Goal: Communication & Community: Answer question/provide support

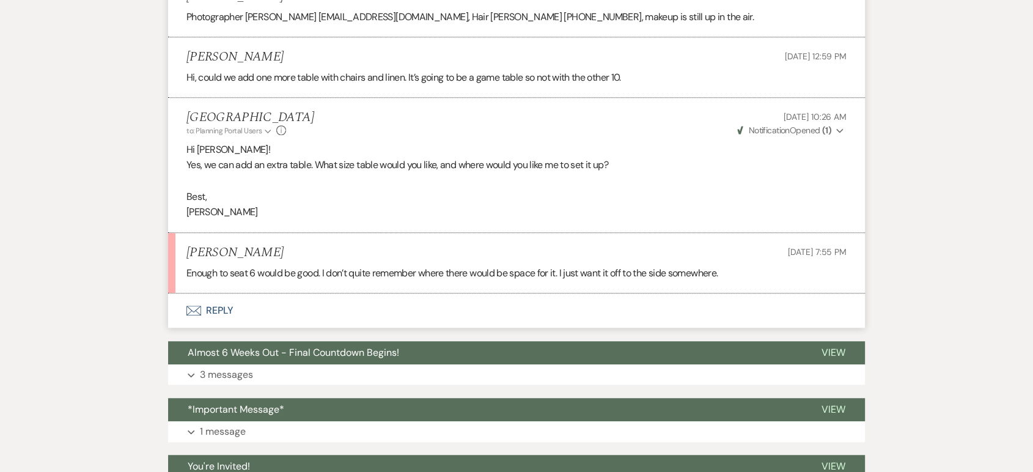
scroll to position [893, 0]
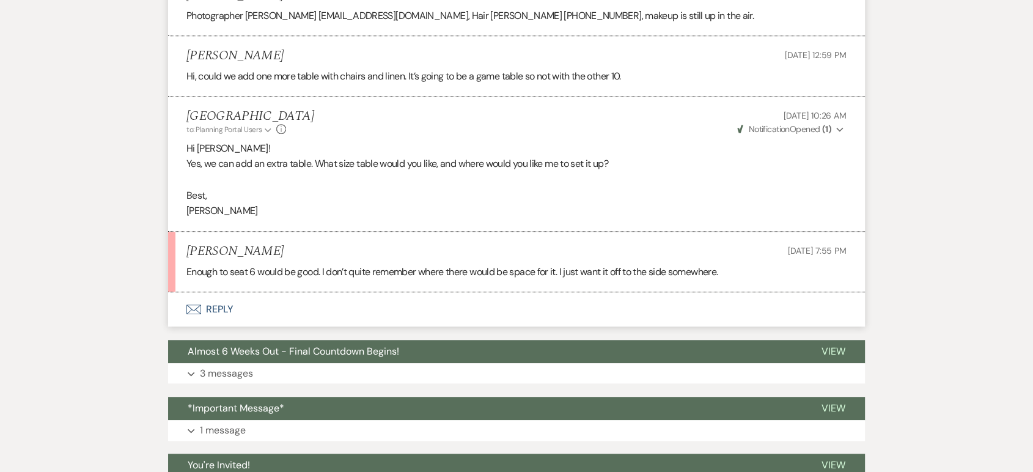
click at [209, 293] on button "Envelope Reply" at bounding box center [516, 309] width 697 height 34
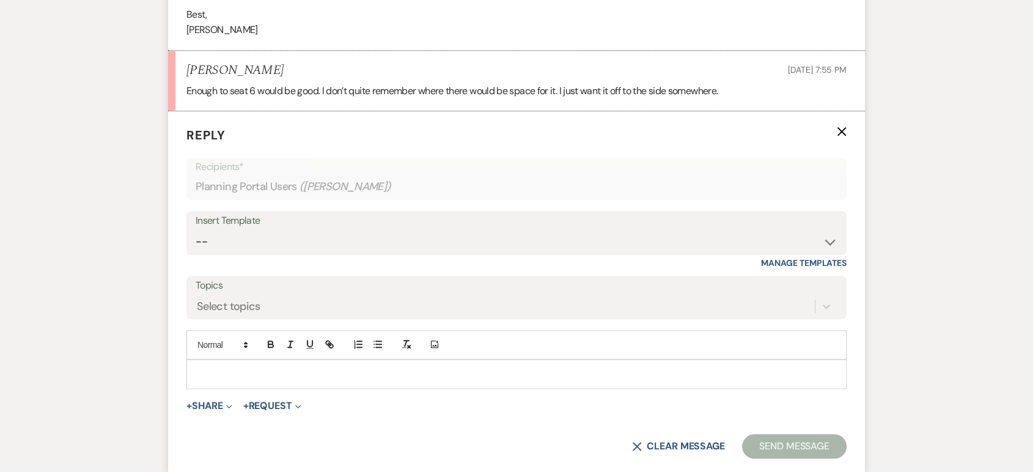
scroll to position [1076, 0]
click at [218, 365] on p at bounding box center [516, 371] width 641 height 13
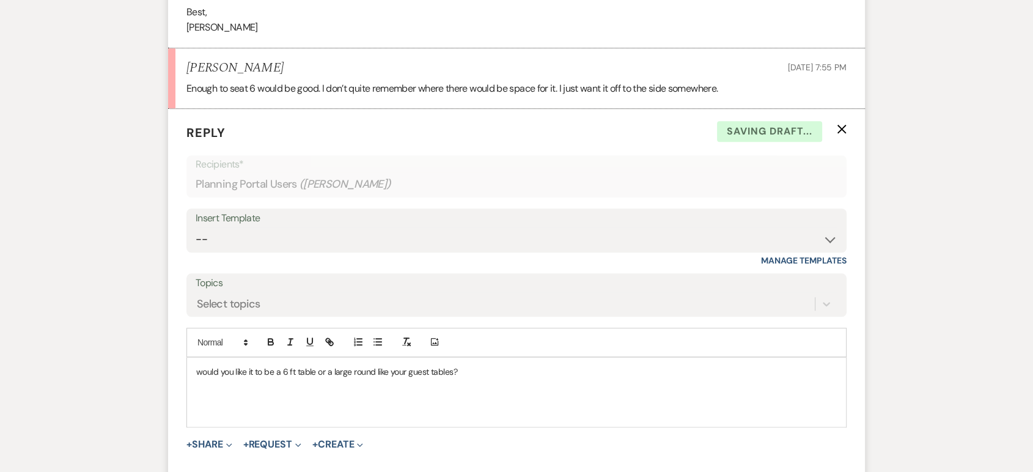
click at [199, 365] on p "would you like it to be a 6 ft table or a large round like your guest tables?" at bounding box center [516, 371] width 641 height 13
click at [367, 365] on p "Would you like it to be a 6 ft table or a large round like your guest tables?" at bounding box center [516, 371] width 641 height 13
drag, startPoint x: 367, startPoint y: 355, endPoint x: 430, endPoint y: 335, distance: 66.7
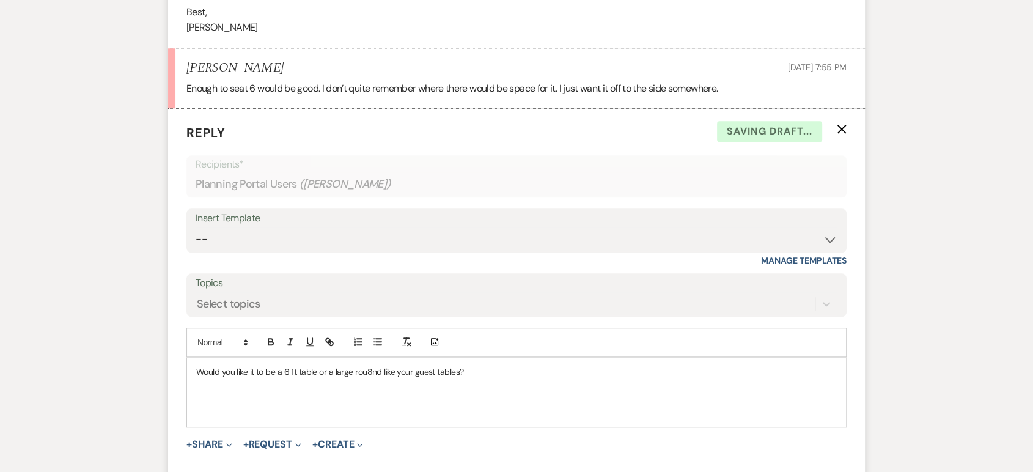
click at [430, 335] on div "Add Photo Would you like it to be a 6 ft table or a large rou8nd like your gues…" at bounding box center [516, 378] width 660 height 100
drag, startPoint x: 416, startPoint y: 360, endPoint x: 313, endPoint y: 355, distance: 103.5
click at [313, 365] on p "Would you like it to be a 6 ft table or a large rout tables?" at bounding box center [516, 371] width 641 height 13
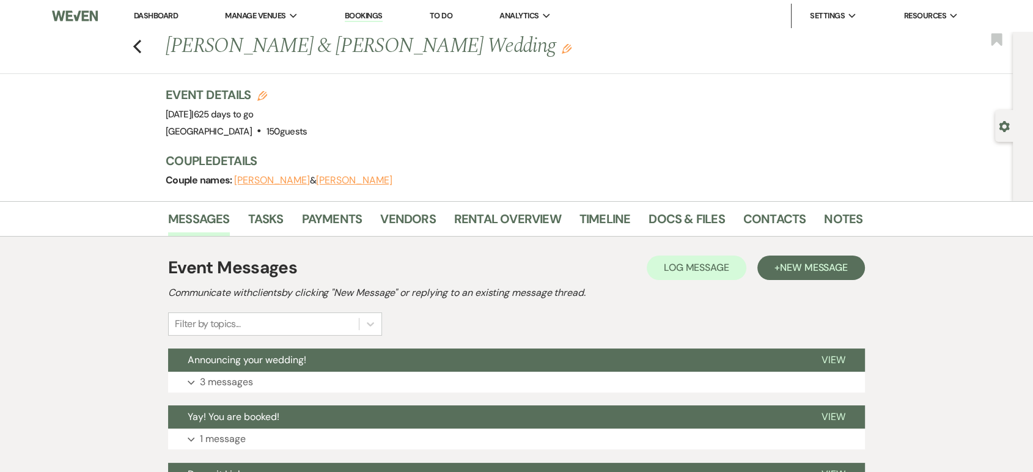
click at [161, 15] on link "Dashboard" at bounding box center [156, 15] width 44 height 10
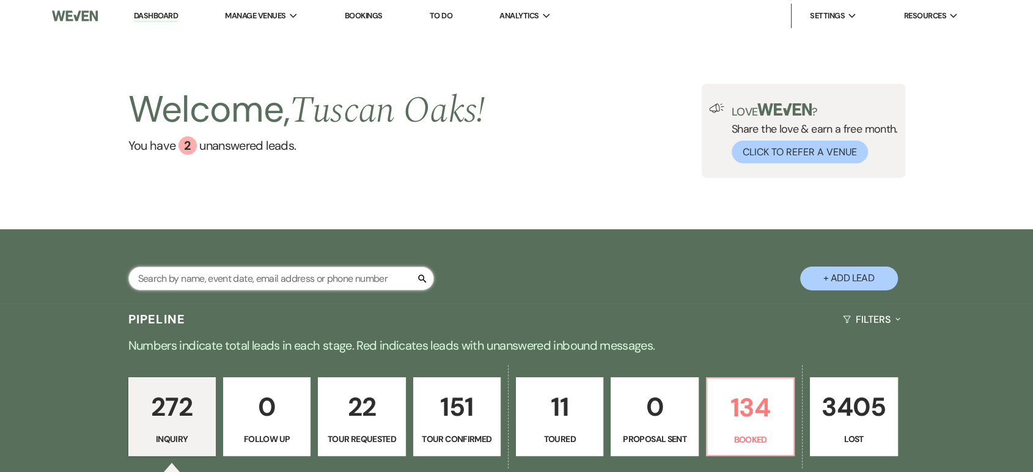
drag, startPoint x: 184, startPoint y: 278, endPoint x: 150, endPoint y: 276, distance: 34.3
click at [150, 276] on input "text" at bounding box center [281, 279] width 306 height 24
paste input "eliezer3010@icloud.com"
type input "eliezer3010@icloud.com"
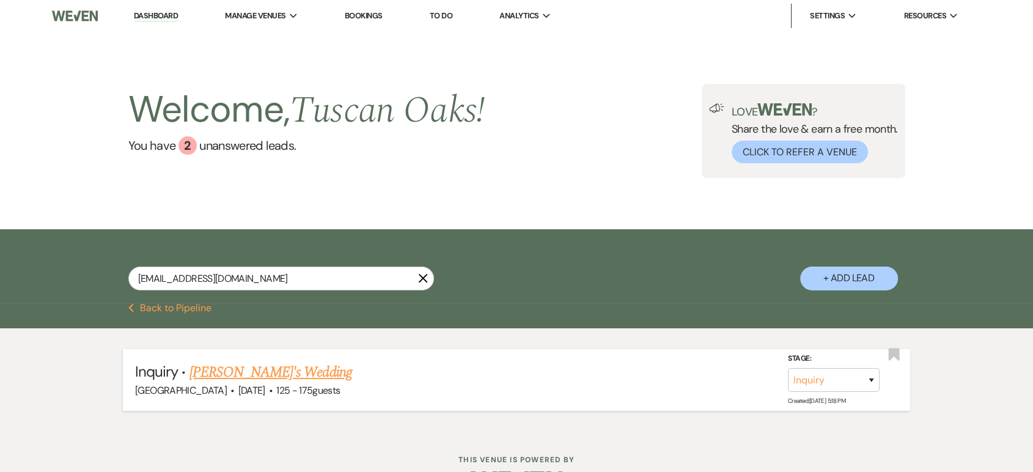
click at [227, 372] on link "Elie's Wedding" at bounding box center [271, 372] width 163 height 22
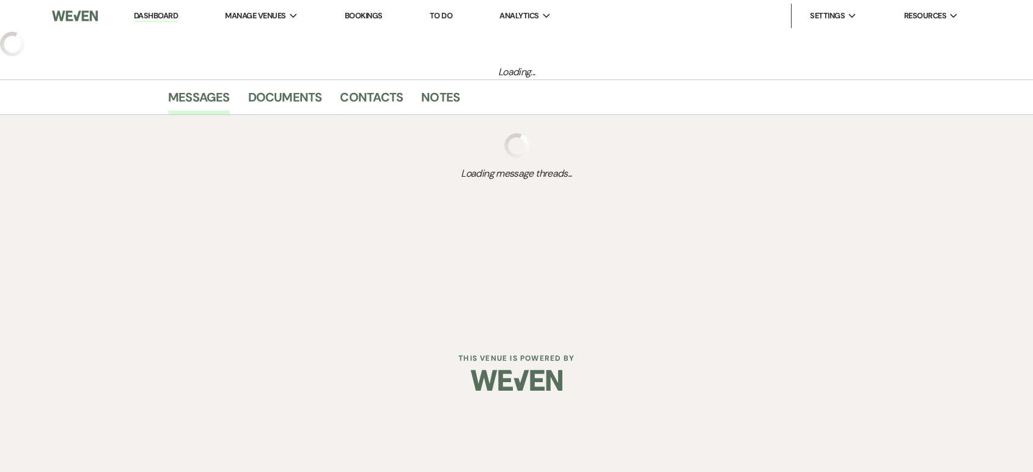
select select "3"
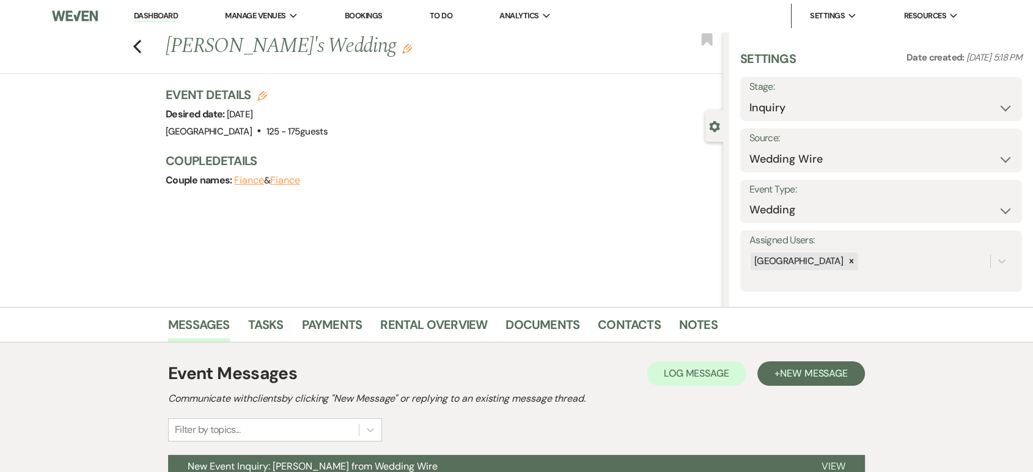
scroll to position [122, 0]
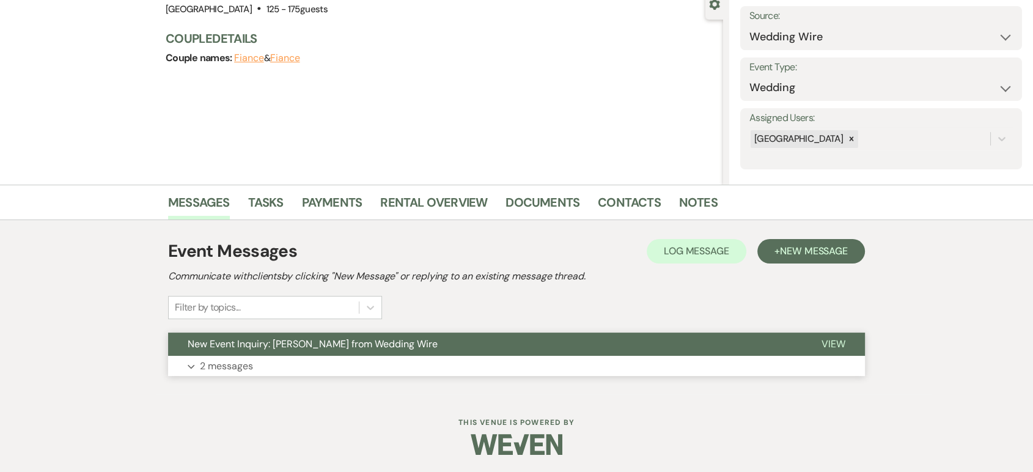
click at [245, 371] on p "2 messages" at bounding box center [226, 366] width 53 height 16
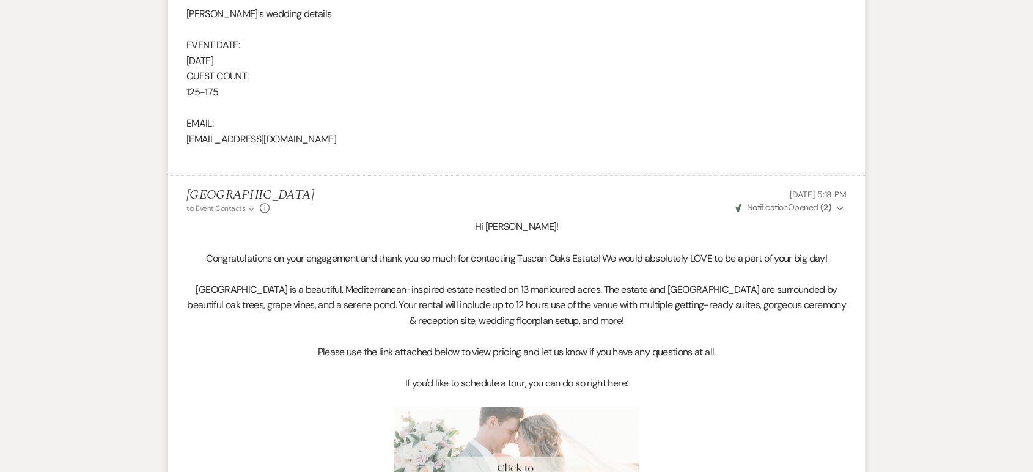
scroll to position [861, 0]
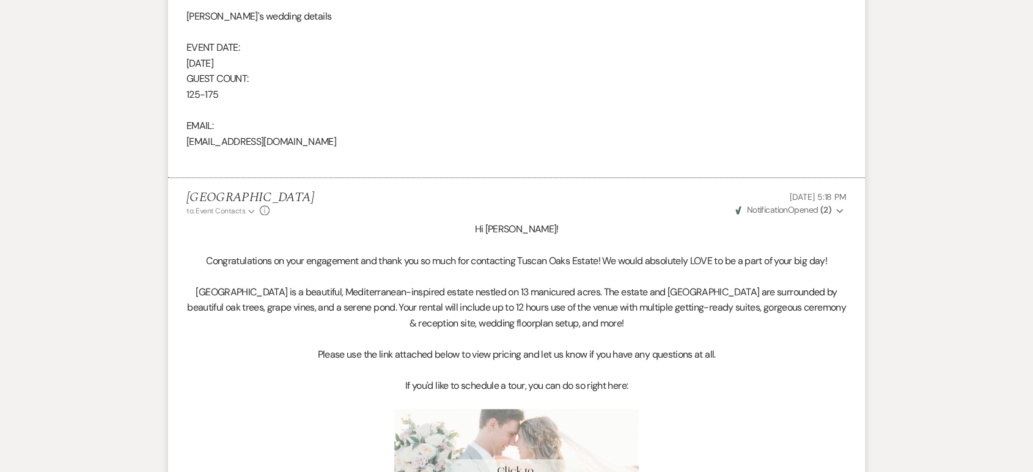
click at [838, 211] on icon "Expand" at bounding box center [839, 211] width 7 height 9
click at [818, 224] on div "Elie • Opened (2)" at bounding box center [807, 233] width 79 height 29
click at [812, 237] on span "Opened (2)" at bounding box center [816, 233] width 42 height 11
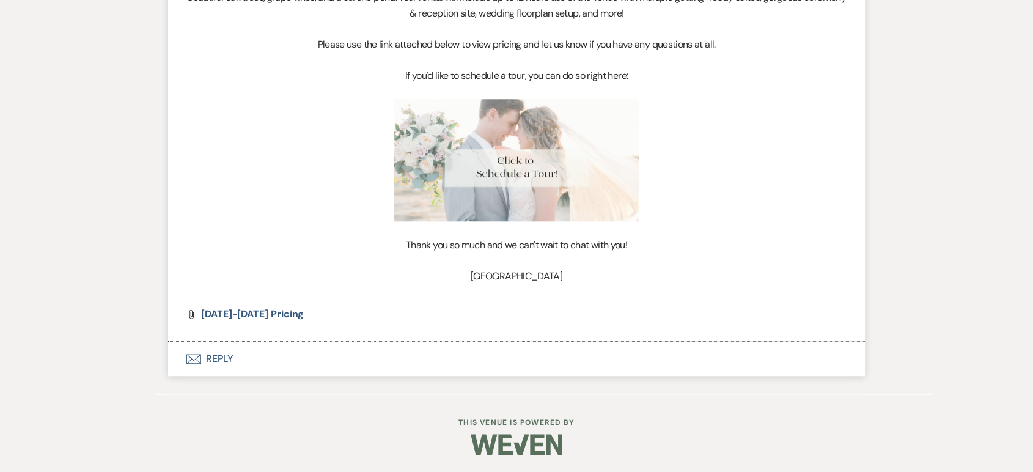
click at [207, 354] on button "Envelope Reply" at bounding box center [516, 359] width 697 height 34
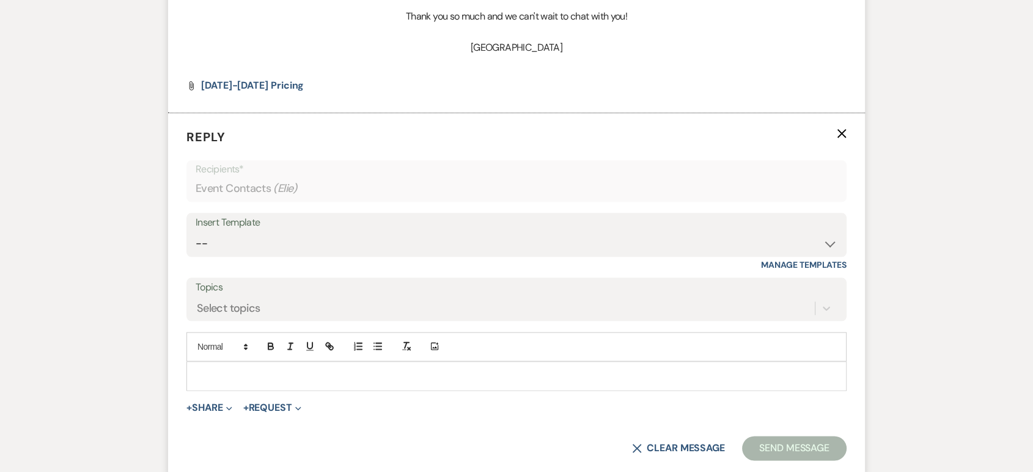
scroll to position [1403, 0]
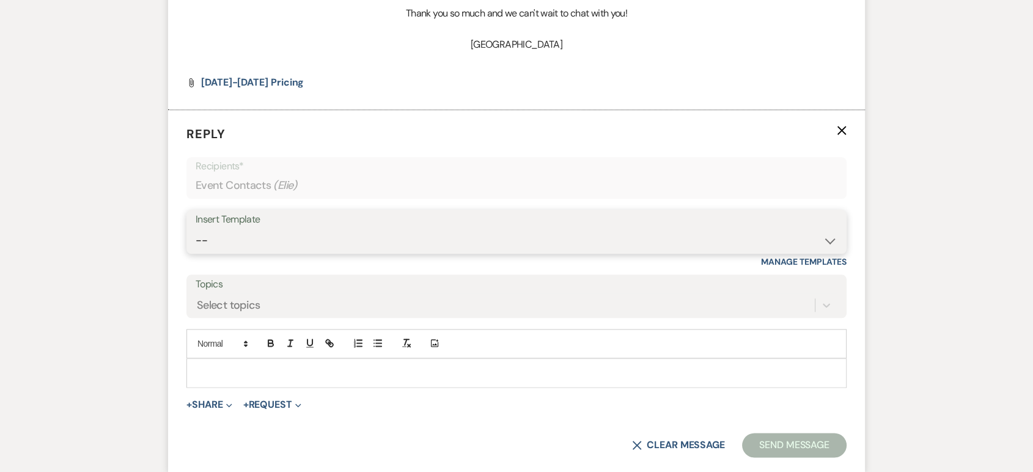
click at [284, 234] on select "-- Lead: Automated Intro Email (Wedding) Lead: 1st Follow Up Email Images Lead:…" at bounding box center [517, 241] width 642 height 24
select select "1168"
click at [196, 229] on select "-- Lead: Automated Intro Email (Wedding) Lead: 1st Follow Up Email Images Lead:…" at bounding box center [517, 241] width 642 height 24
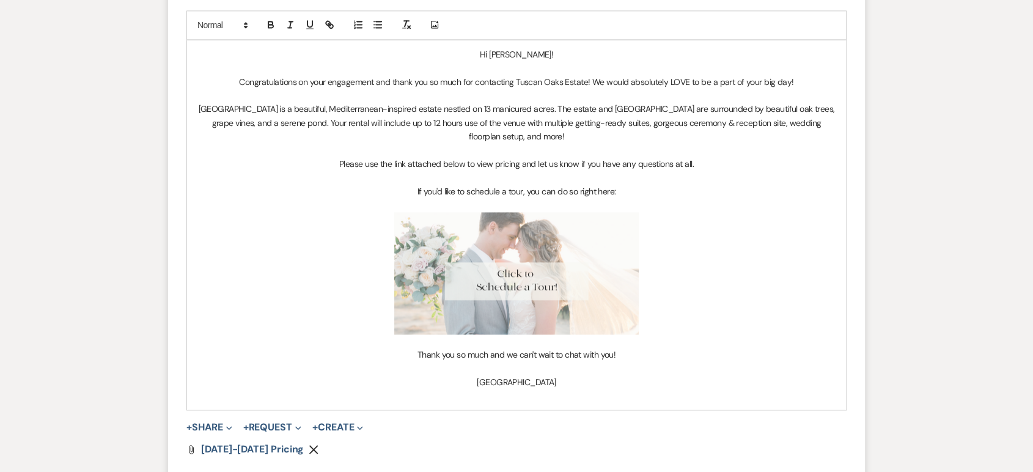
scroll to position [1875, 0]
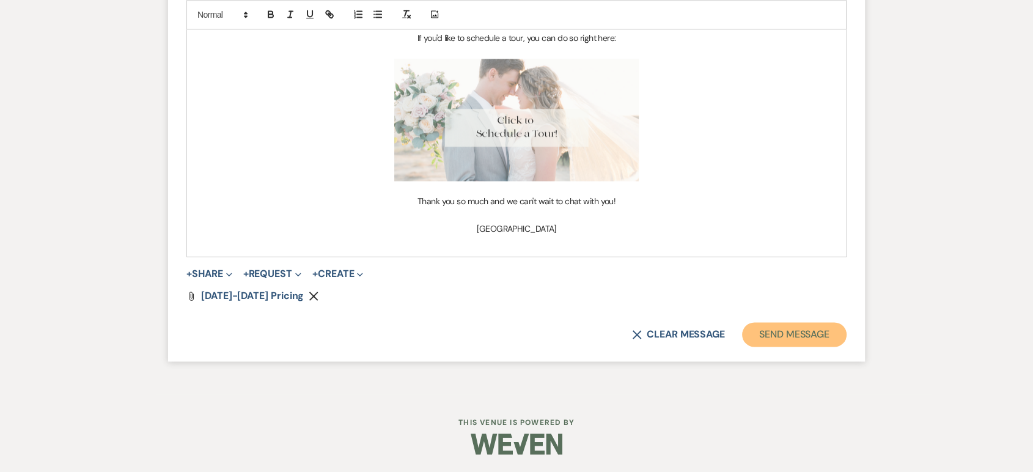
click at [769, 332] on button "Send Message" at bounding box center [794, 334] width 105 height 24
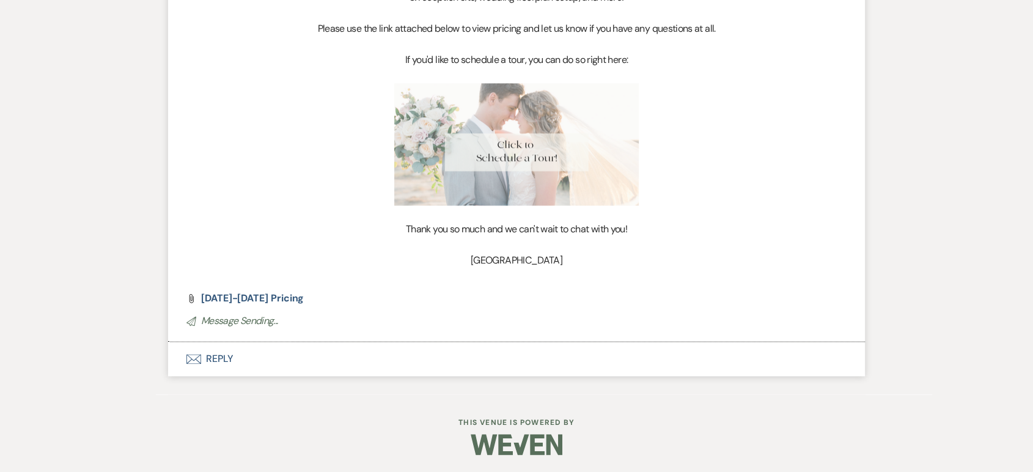
scroll to position [1645, 0]
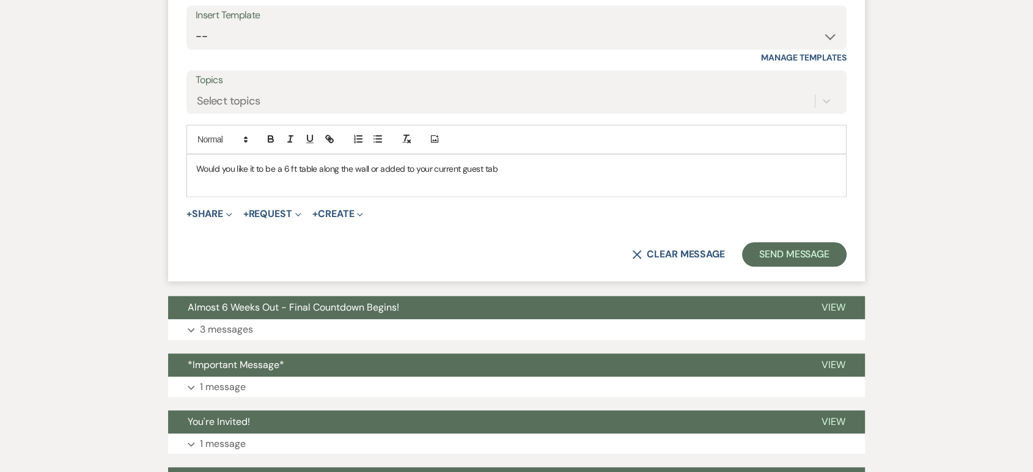
scroll to position [1281, 0]
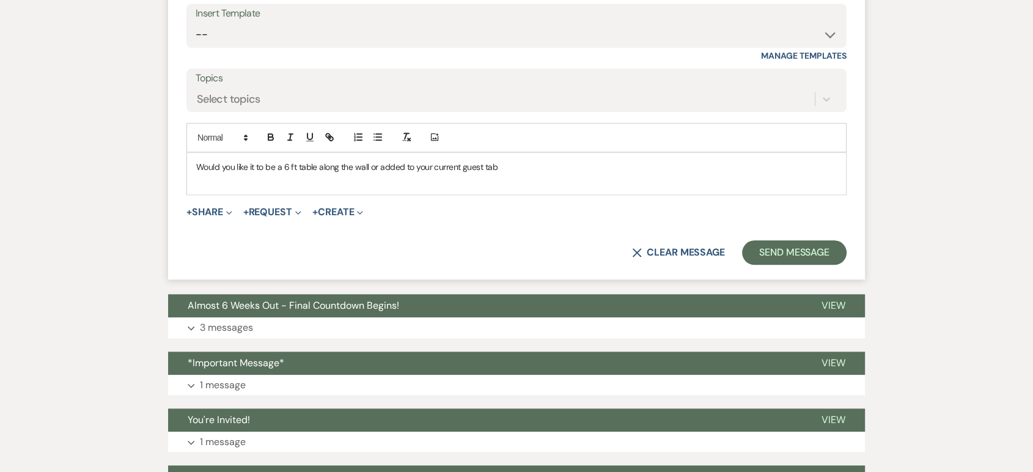
click at [518, 160] on p "Would you like it to be a 6 ft table along the wall or added to your current gu…" at bounding box center [516, 166] width 641 height 13
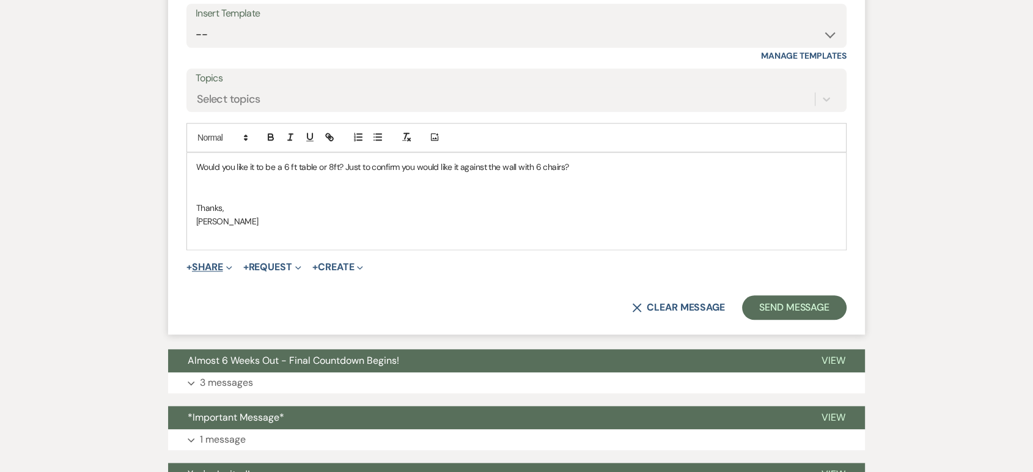
click at [204, 262] on button "+ Share Expand" at bounding box center [209, 267] width 46 height 10
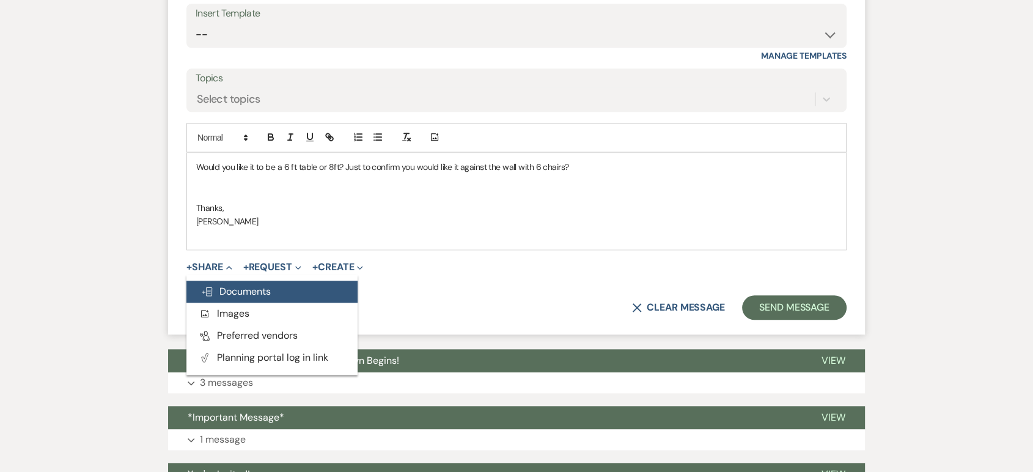
click at [216, 285] on span "Doc Upload Documents" at bounding box center [236, 291] width 70 height 13
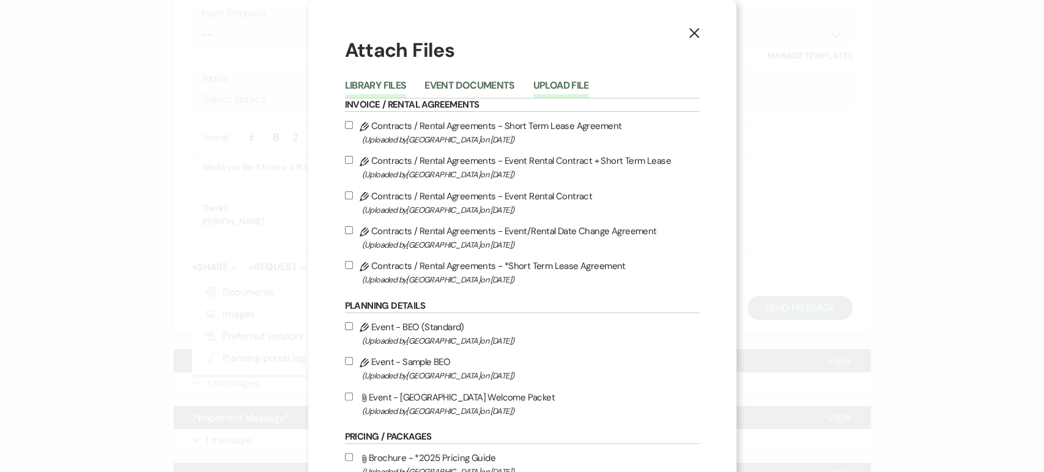
click at [547, 88] on button "Upload File" at bounding box center [561, 89] width 56 height 17
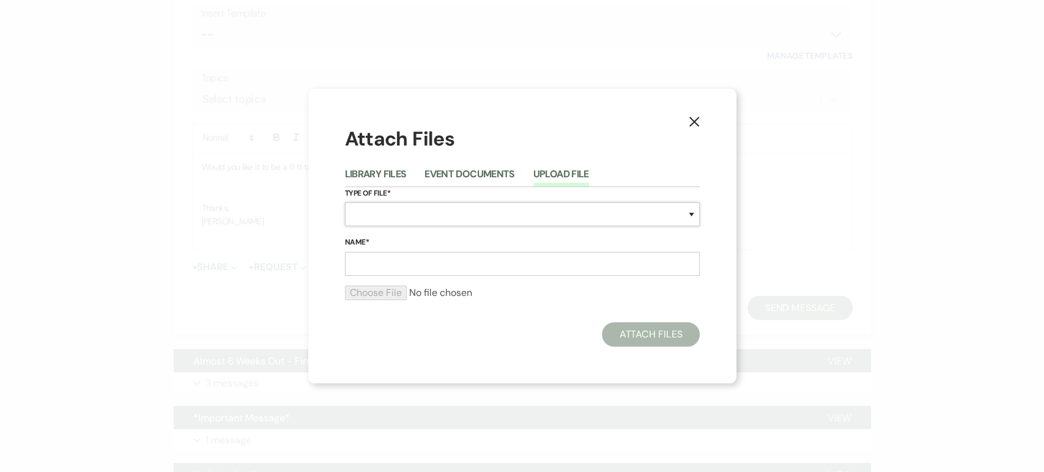
click at [398, 206] on select "Special Event Insurance Vendor Certificate of Insurance Contracts / Rental Agre…" at bounding box center [522, 214] width 355 height 24
select select "0"
click at [345, 202] on select "Special Event Insurance Vendor Certificate of Insurance Contracts / Rental Agre…" at bounding box center [522, 214] width 355 height 24
click at [372, 258] on input "Name*" at bounding box center [522, 264] width 355 height 24
type input "Floor plans"
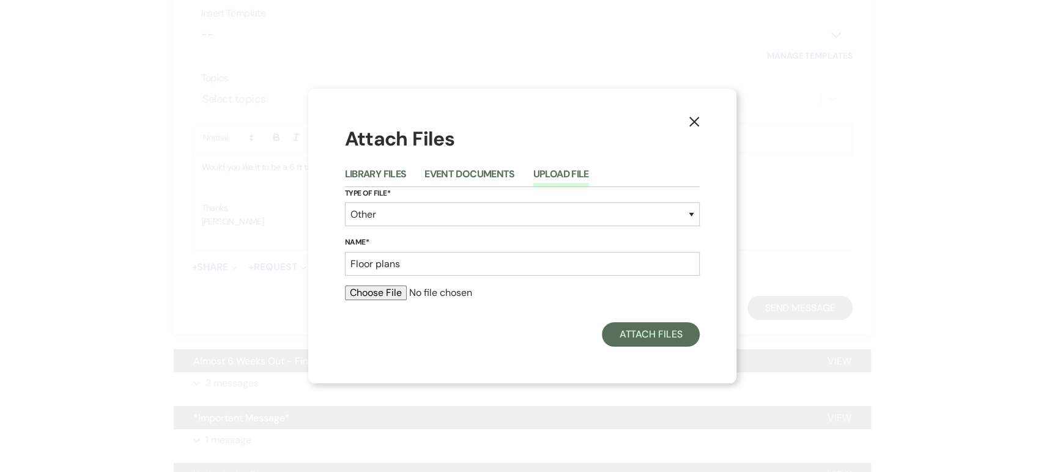
click at [381, 289] on input "file" at bounding box center [522, 293] width 355 height 15
type input "C:\fakepath\Reception 9_19_25-2.pdf"
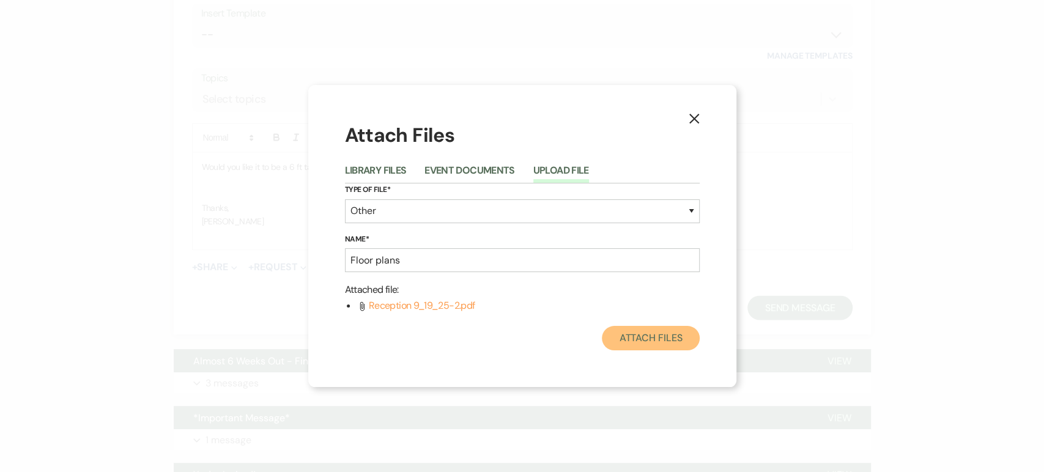
click at [657, 338] on button "Attach Files" at bounding box center [650, 338] width 97 height 24
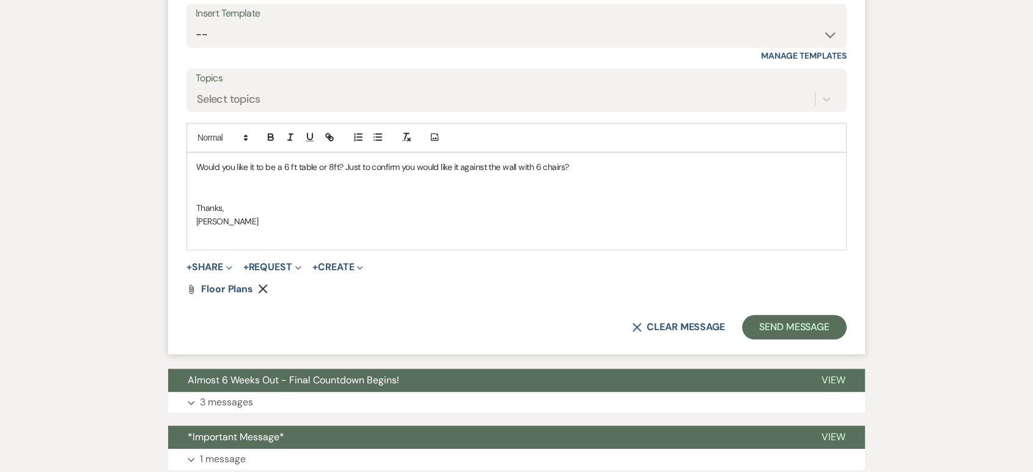
click at [606, 160] on p "Would you like it to be a 6 ft table or 8ft? Just to confirm you would like it …" at bounding box center [516, 166] width 641 height 13
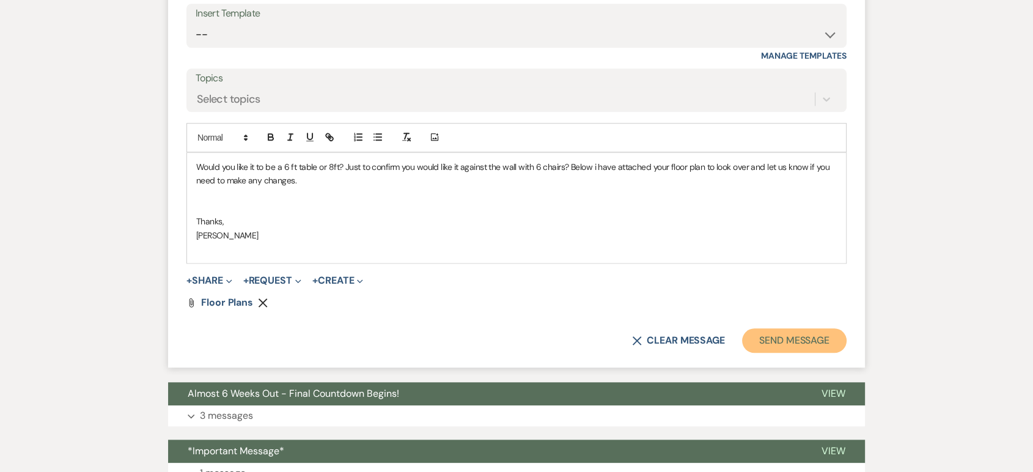
click at [768, 328] on button "Send Message" at bounding box center [794, 340] width 105 height 24
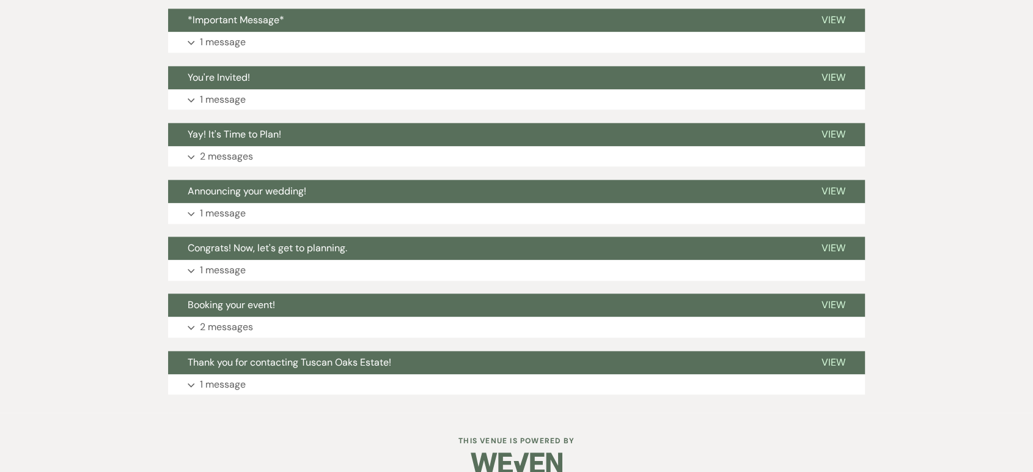
scroll to position [1478, 0]
